Goal: Information Seeking & Learning: Learn about a topic

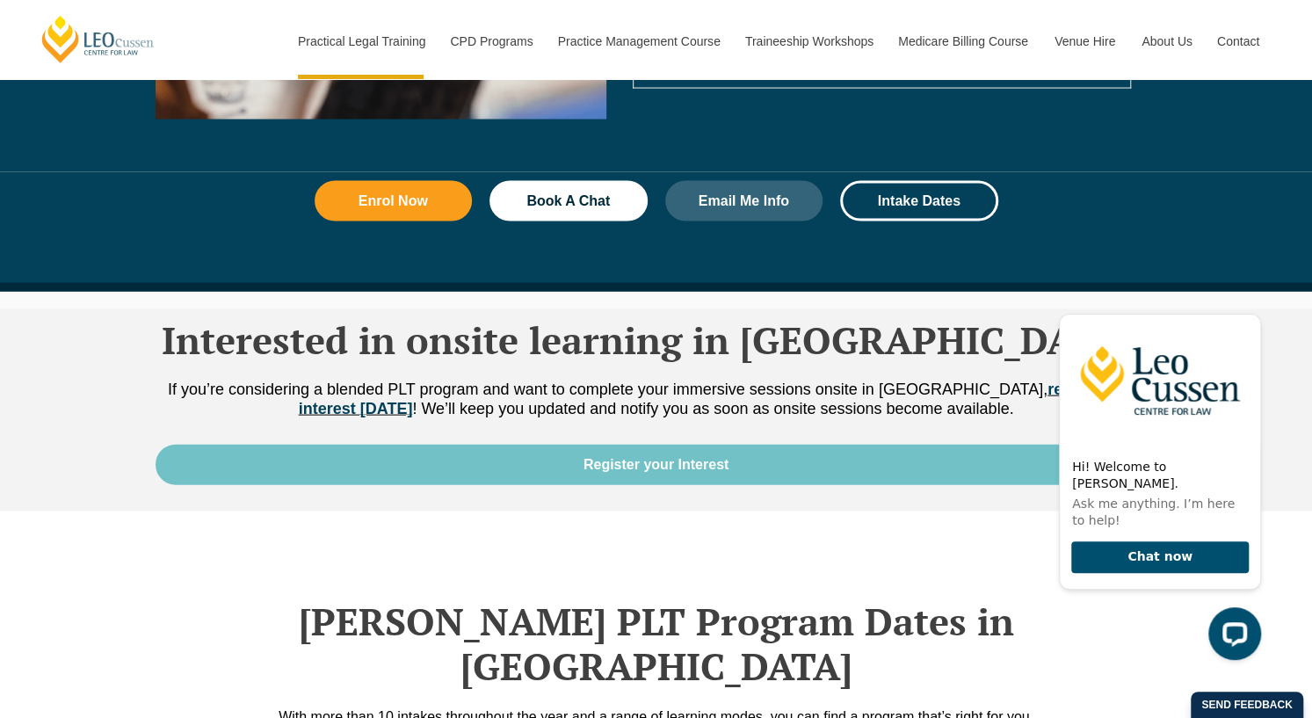
scroll to position [1992, 0]
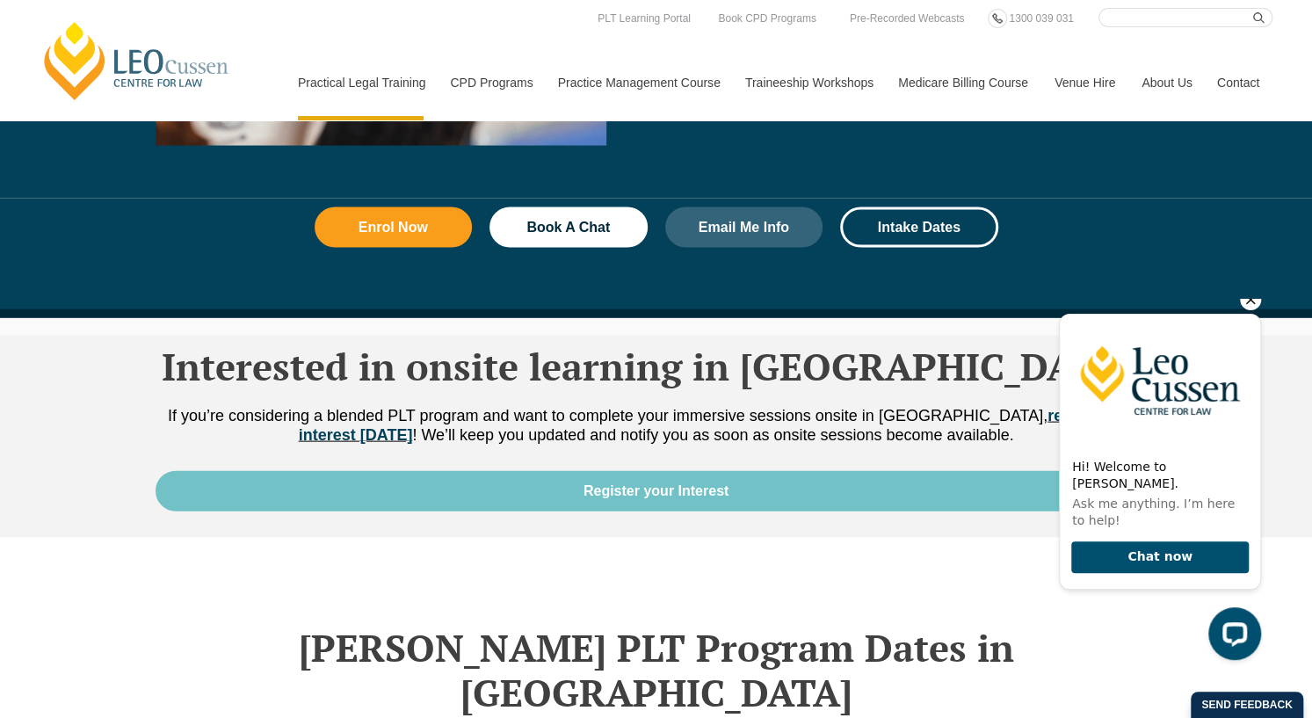
click at [1248, 305] on icon "Hide greeting" at bounding box center [1251, 300] width 10 height 10
